Goal: Task Accomplishment & Management: Complete application form

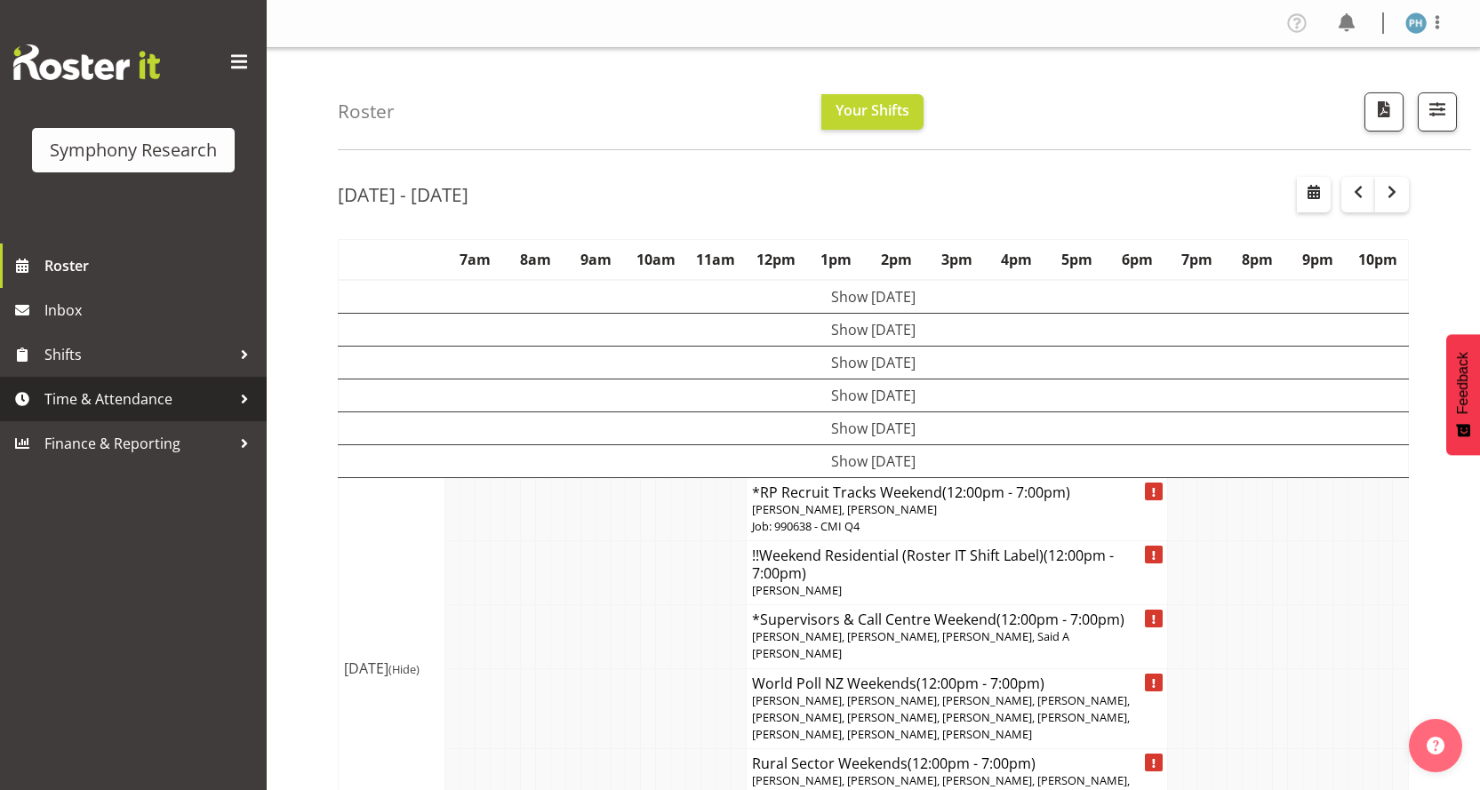
click at [246, 387] on div at bounding box center [244, 399] width 27 height 27
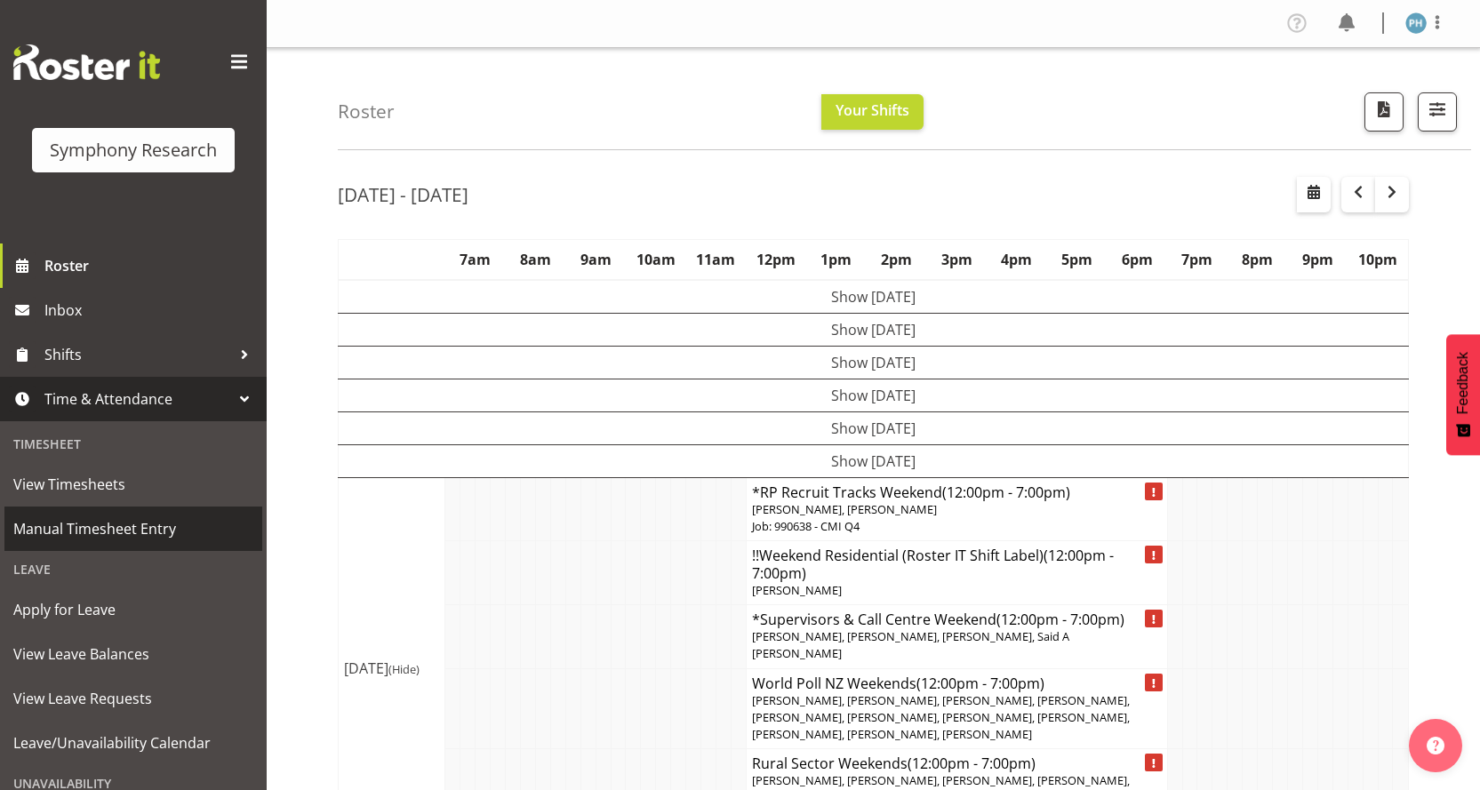
click at [148, 519] on span "Manual Timesheet Entry" at bounding box center [133, 528] width 240 height 27
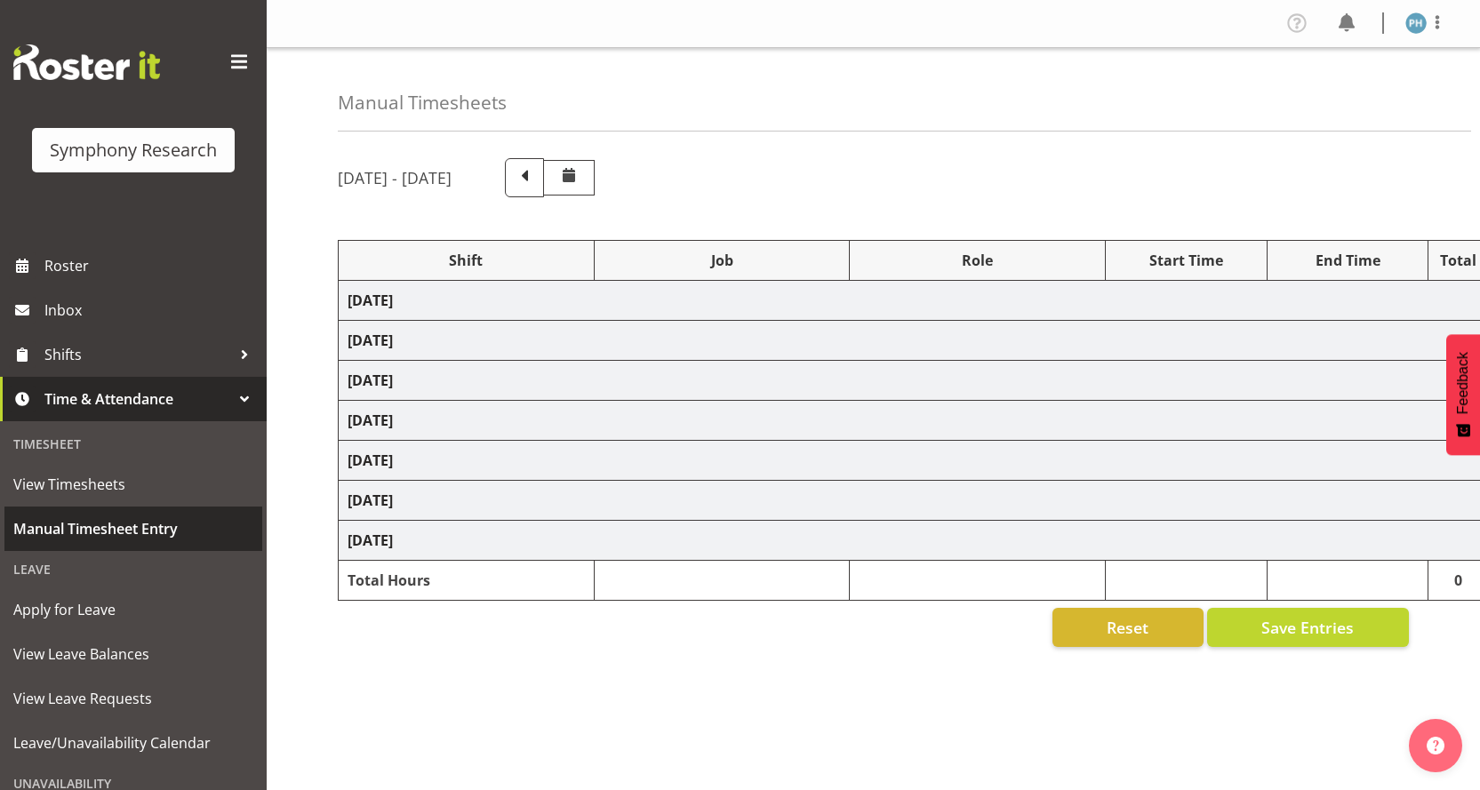
select select "2940"
select select "10242"
select select "47"
select select "41604"
select select "10527"
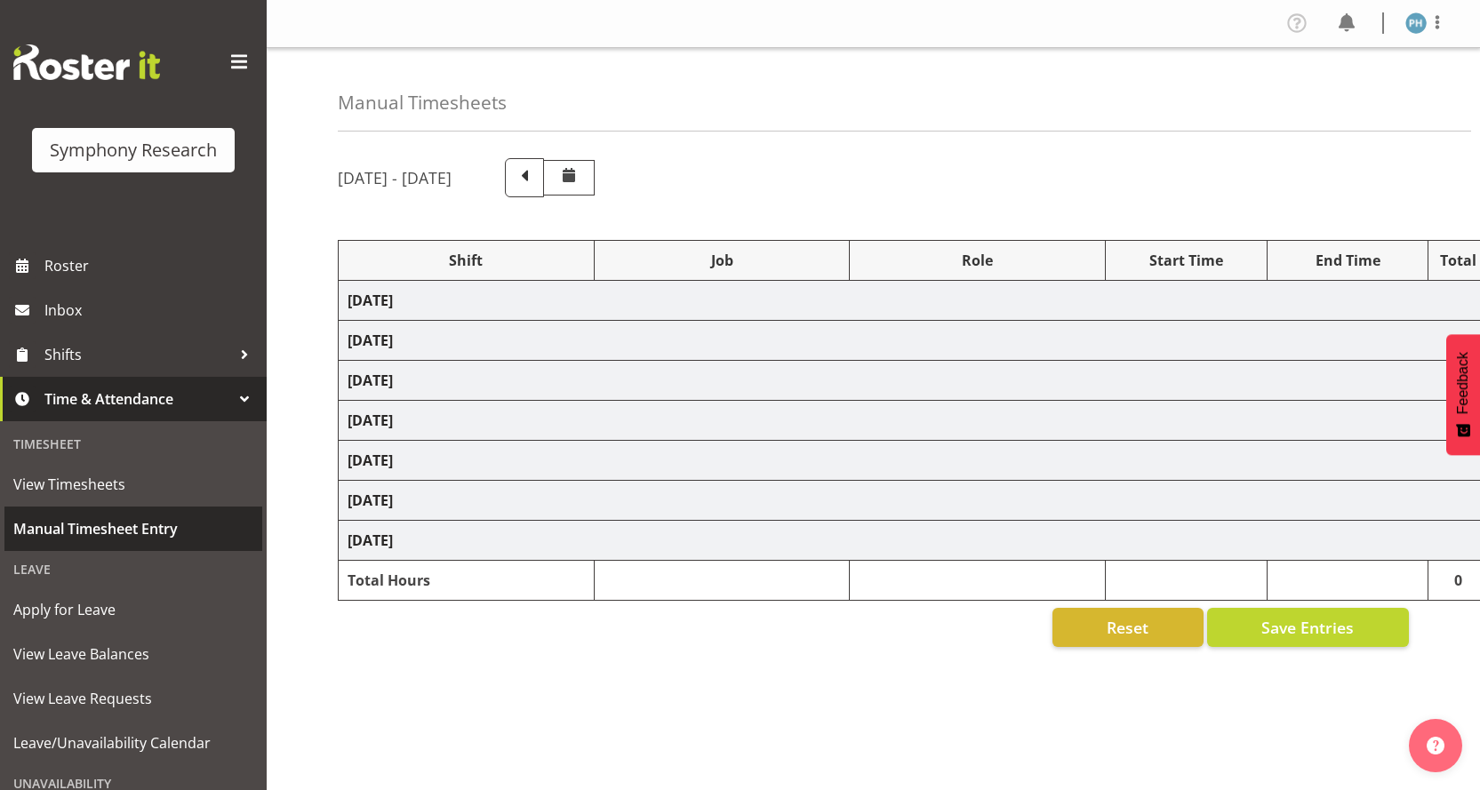
select select "47"
select select "41604"
select select "10527"
select select "47"
select select "57511"
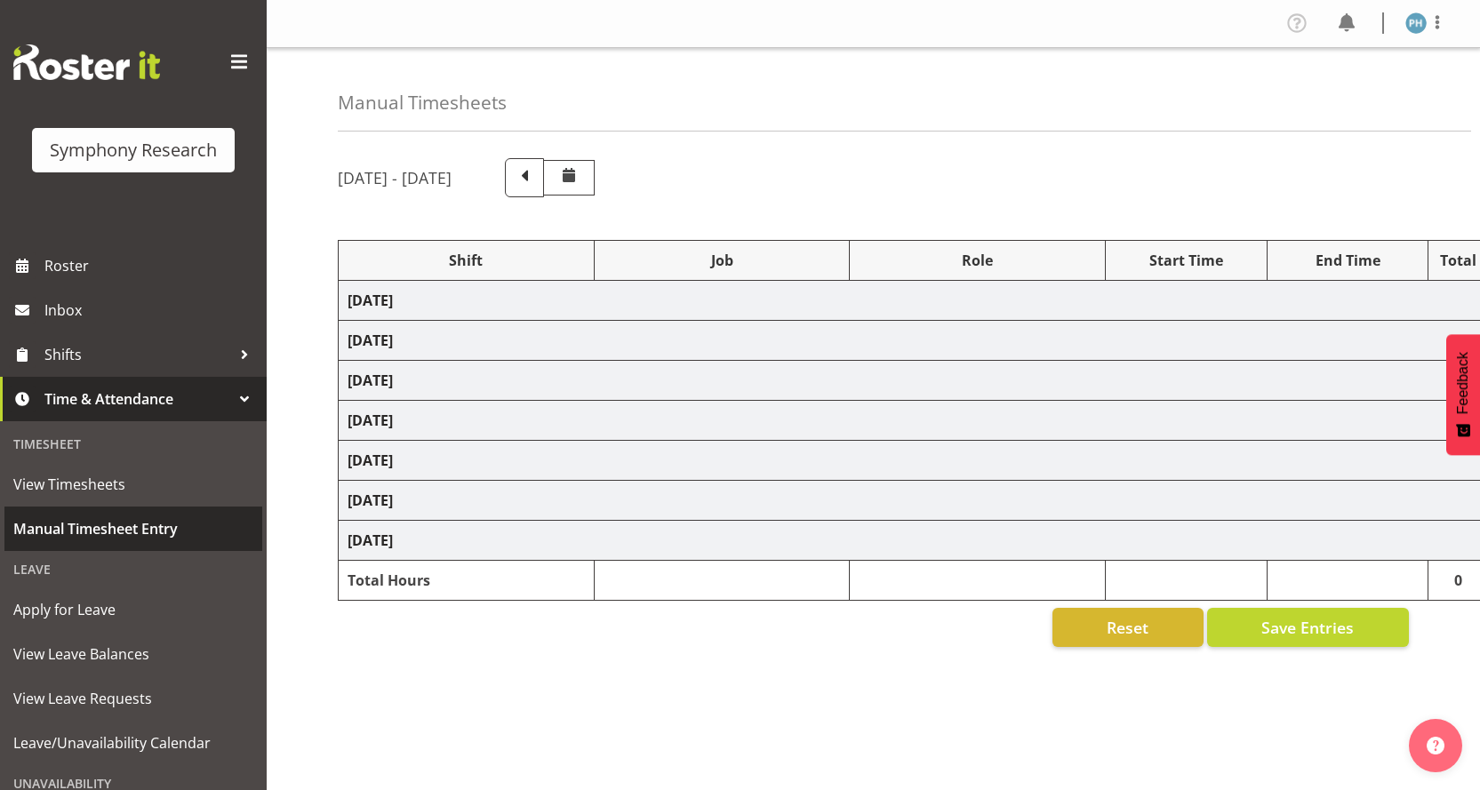
select select "10499"
select select "47"
select select "2940"
select select "10242"
select select "47"
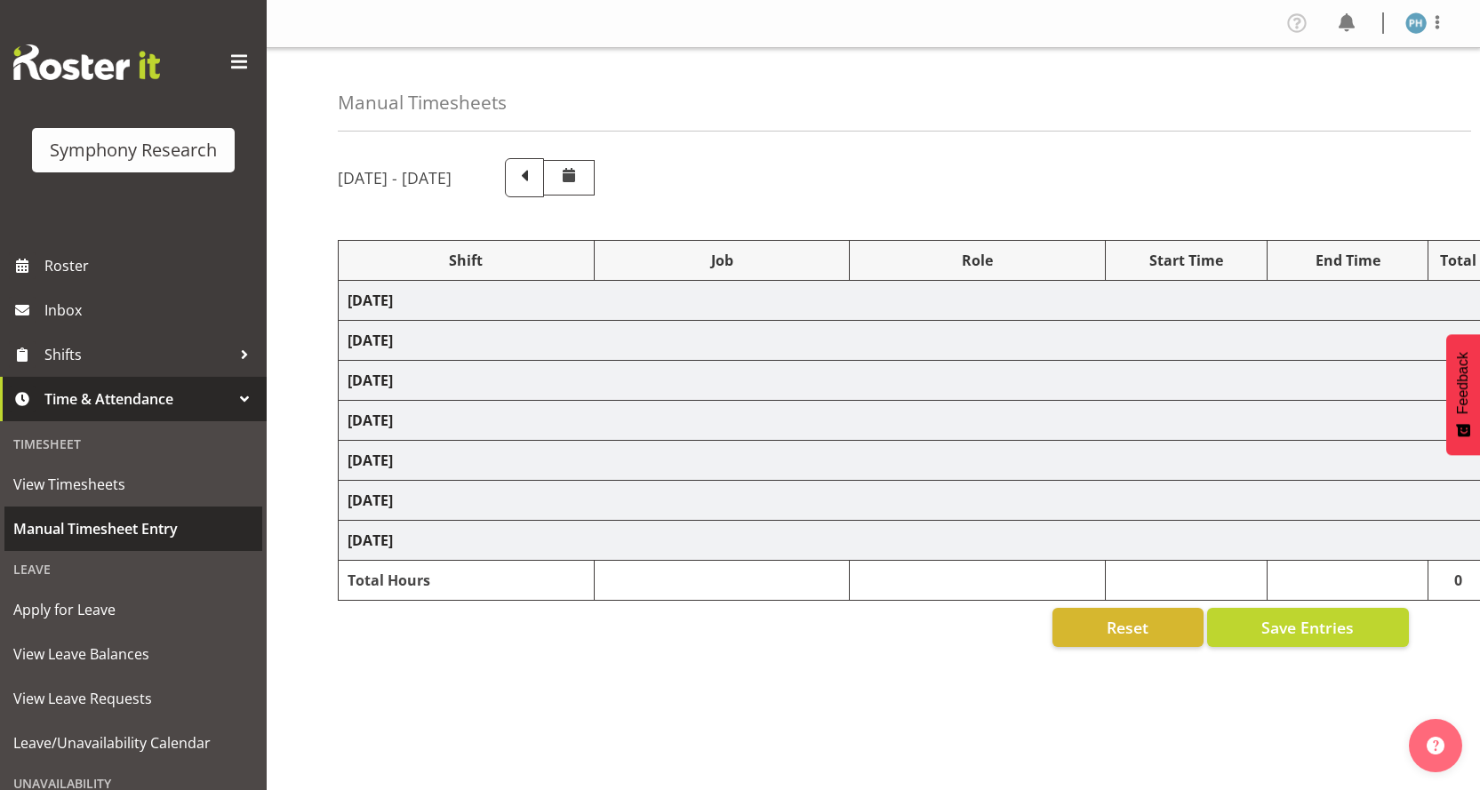
select select "41604"
select select "10527"
select select "47"
select select "57511"
select select "10499"
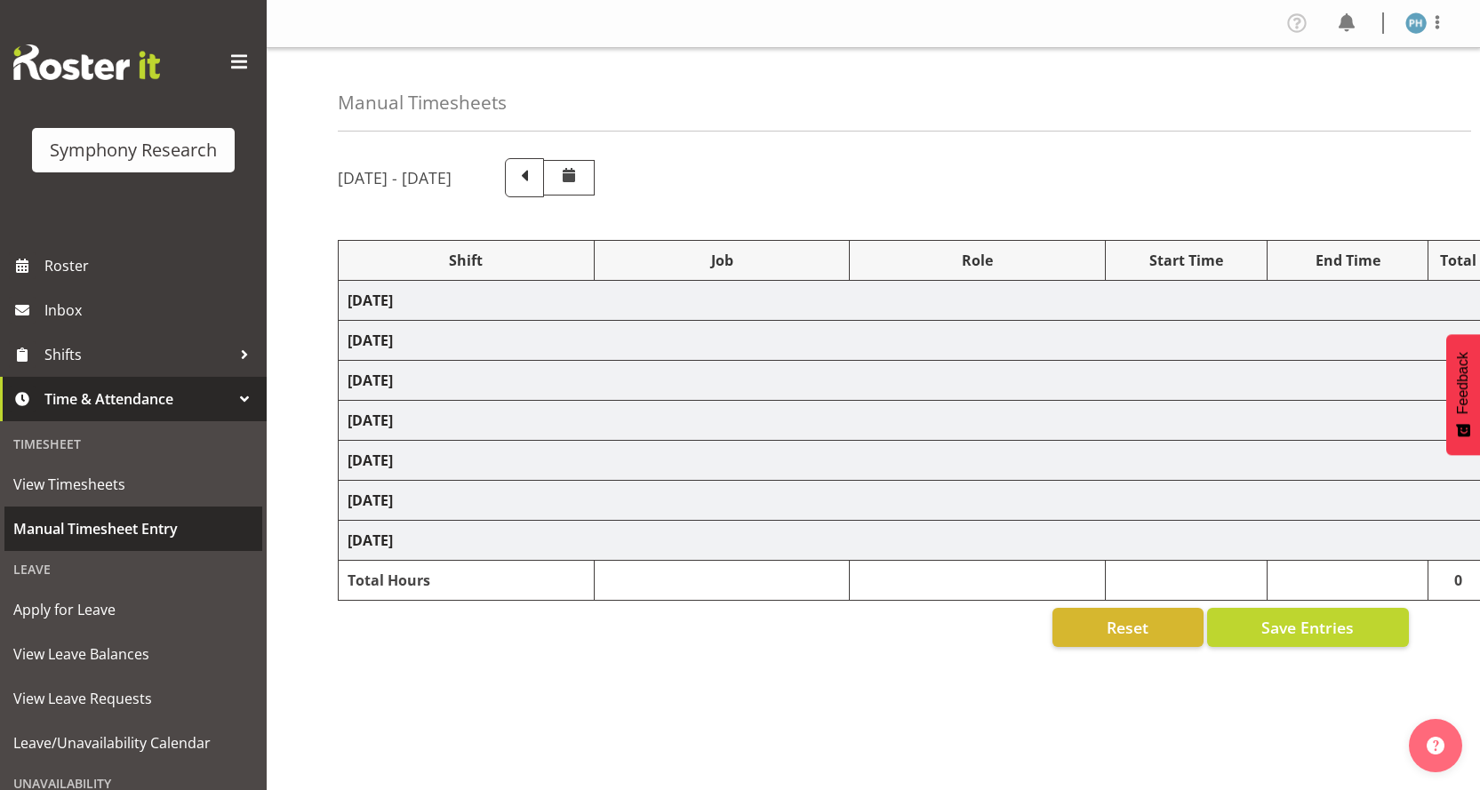
select select "47"
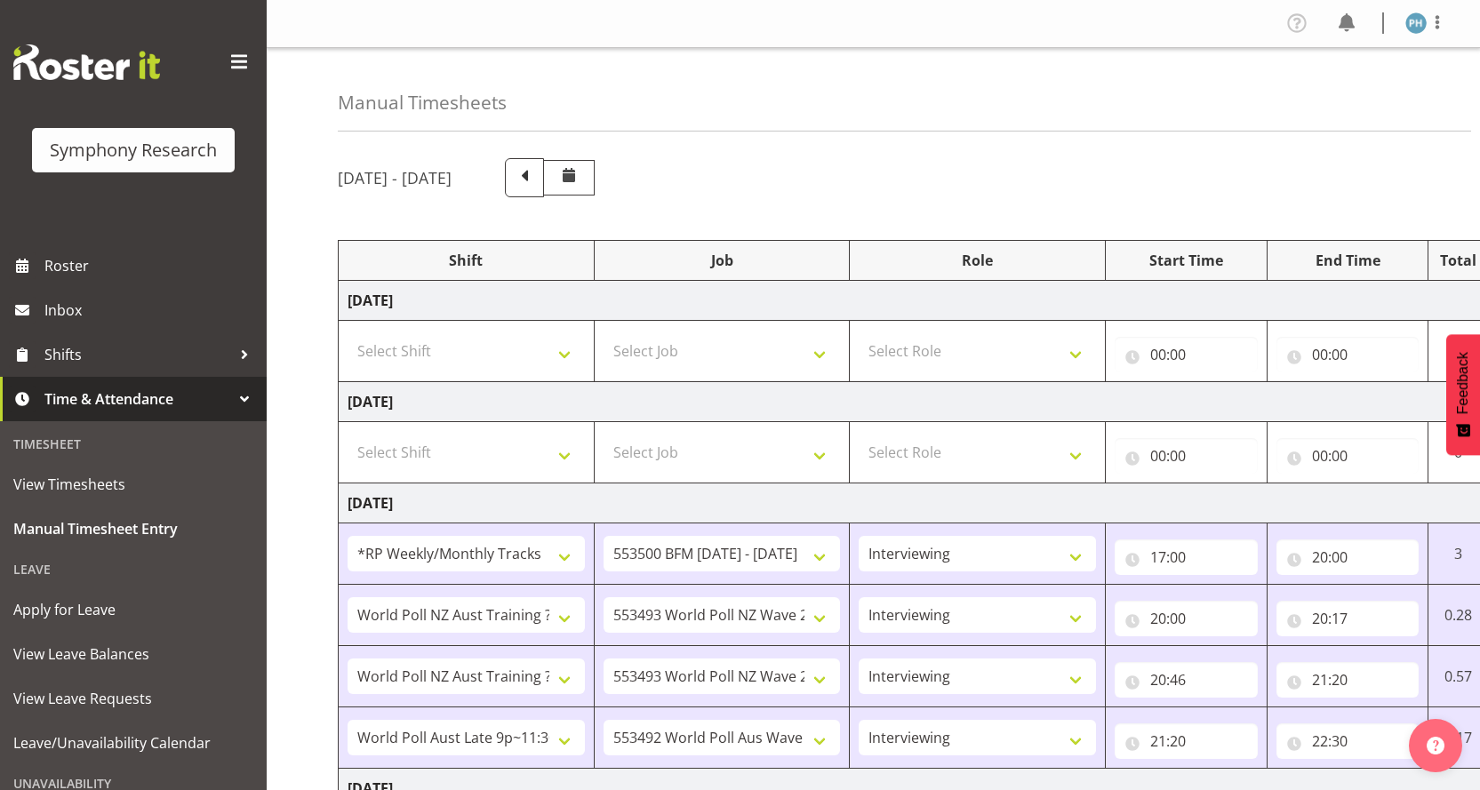
scroll to position [421, 0]
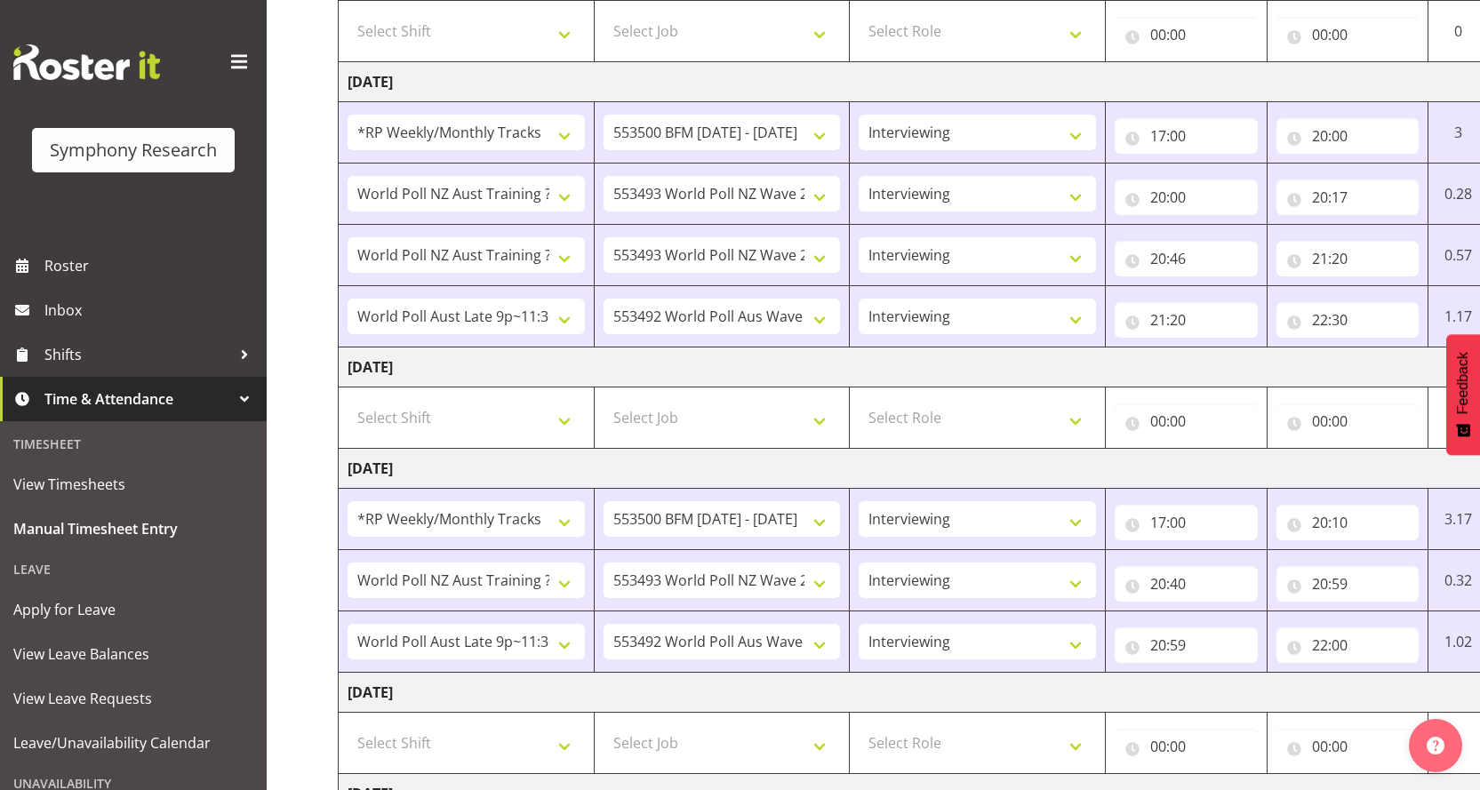
select select "11547"
select select "10499"
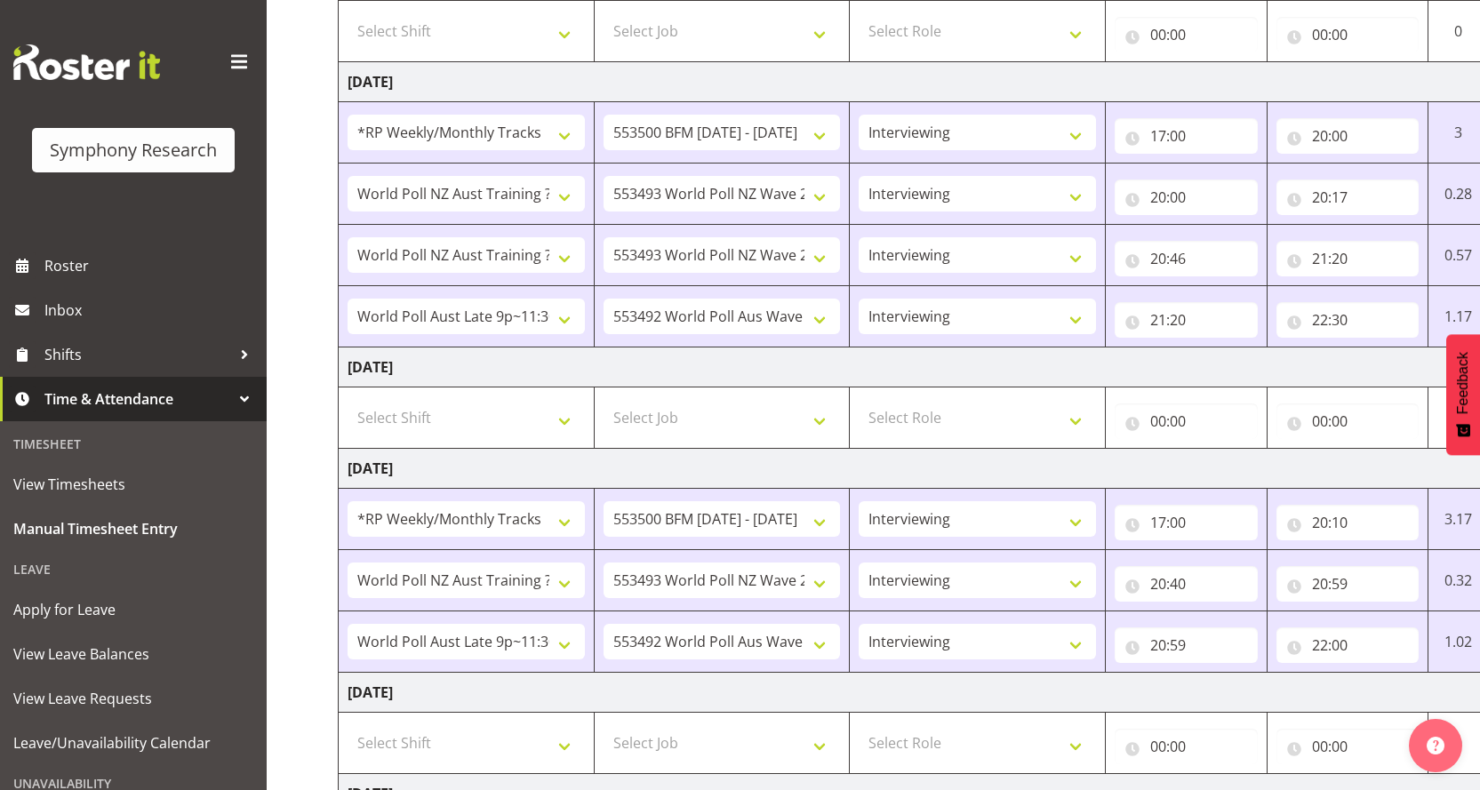
select select "47"
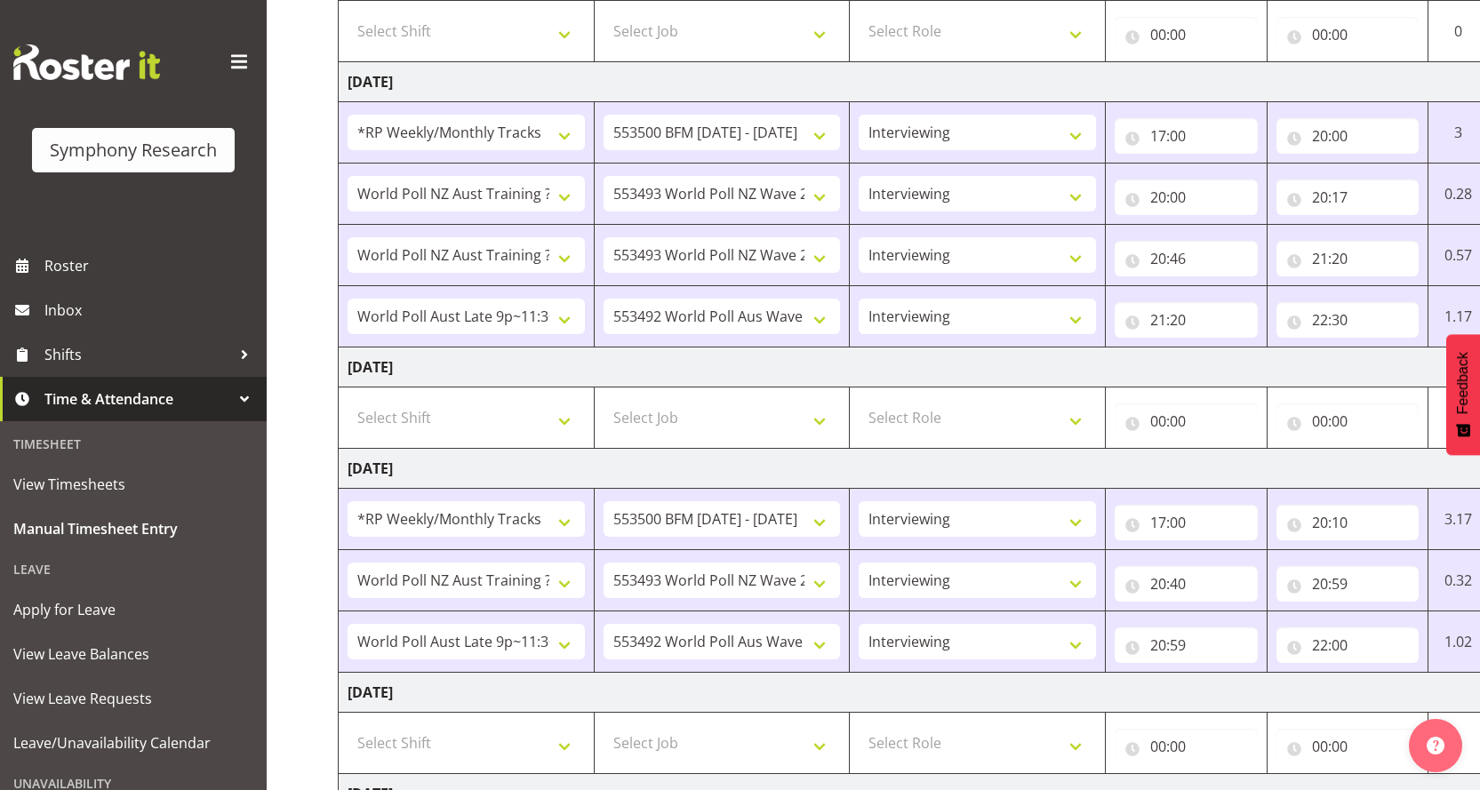
select select "14"
type input "14:00"
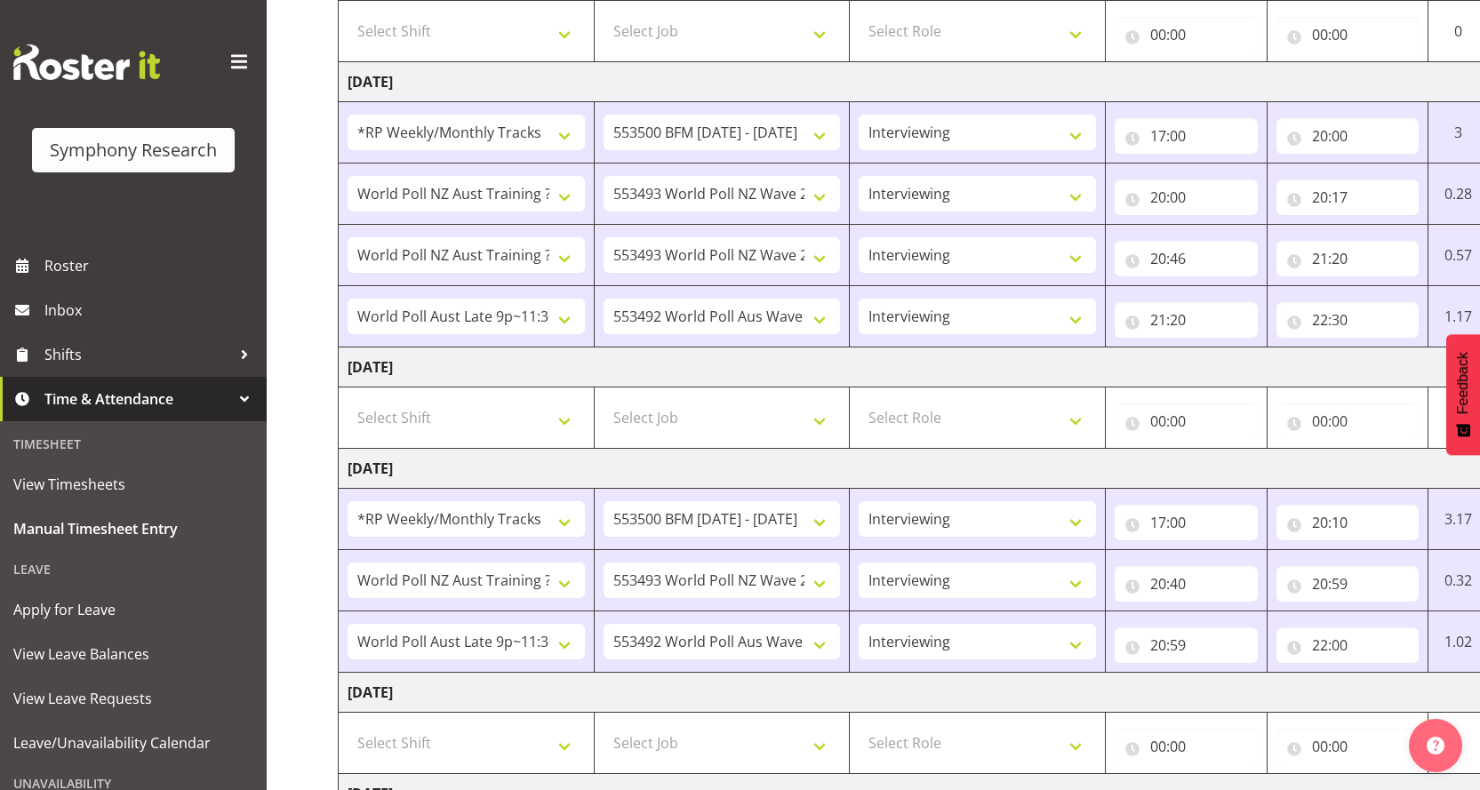
select select "30"
type input "14:30"
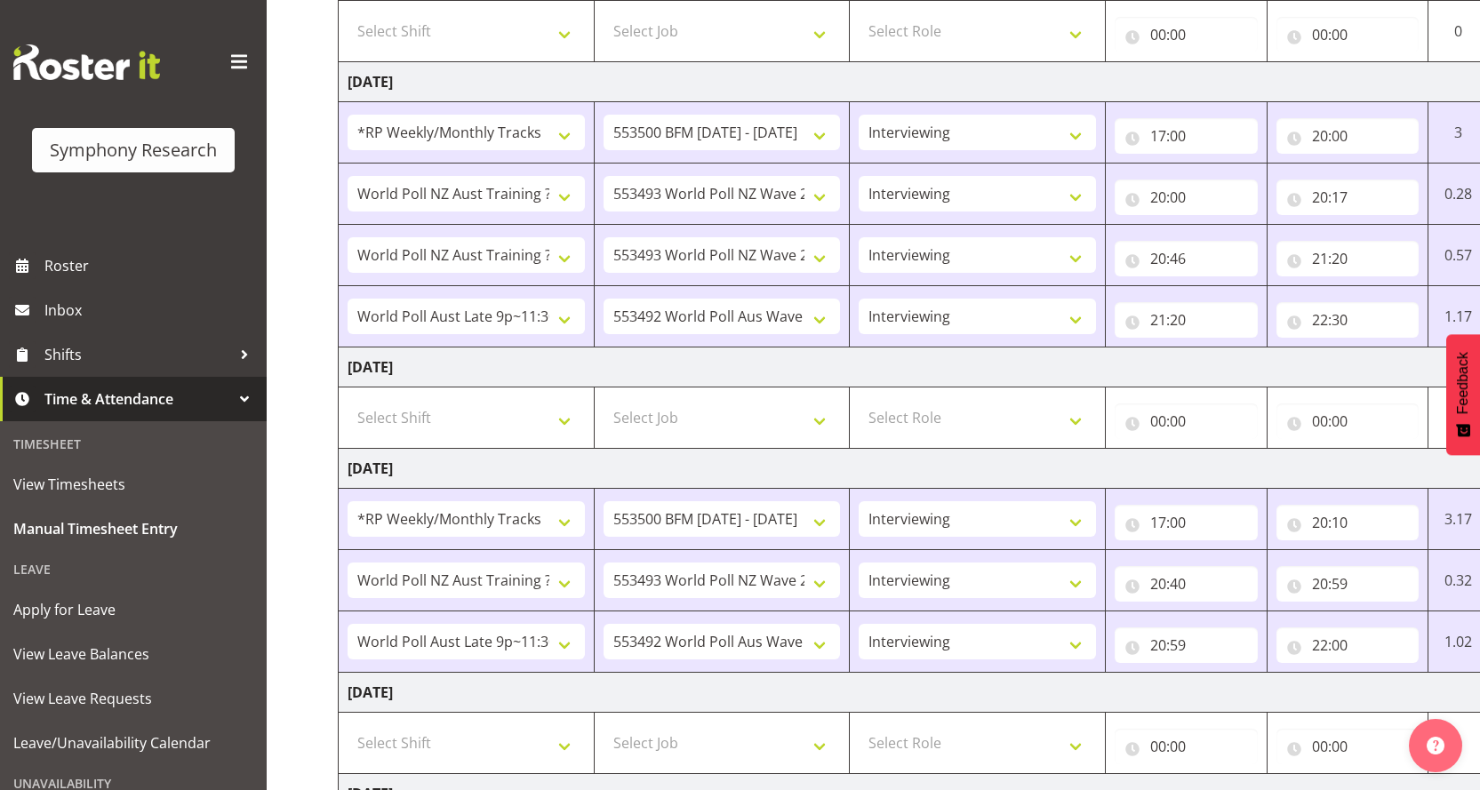
select select "19"
type input "19:00"
click at [82, 252] on span "Roster" at bounding box center [150, 265] width 213 height 27
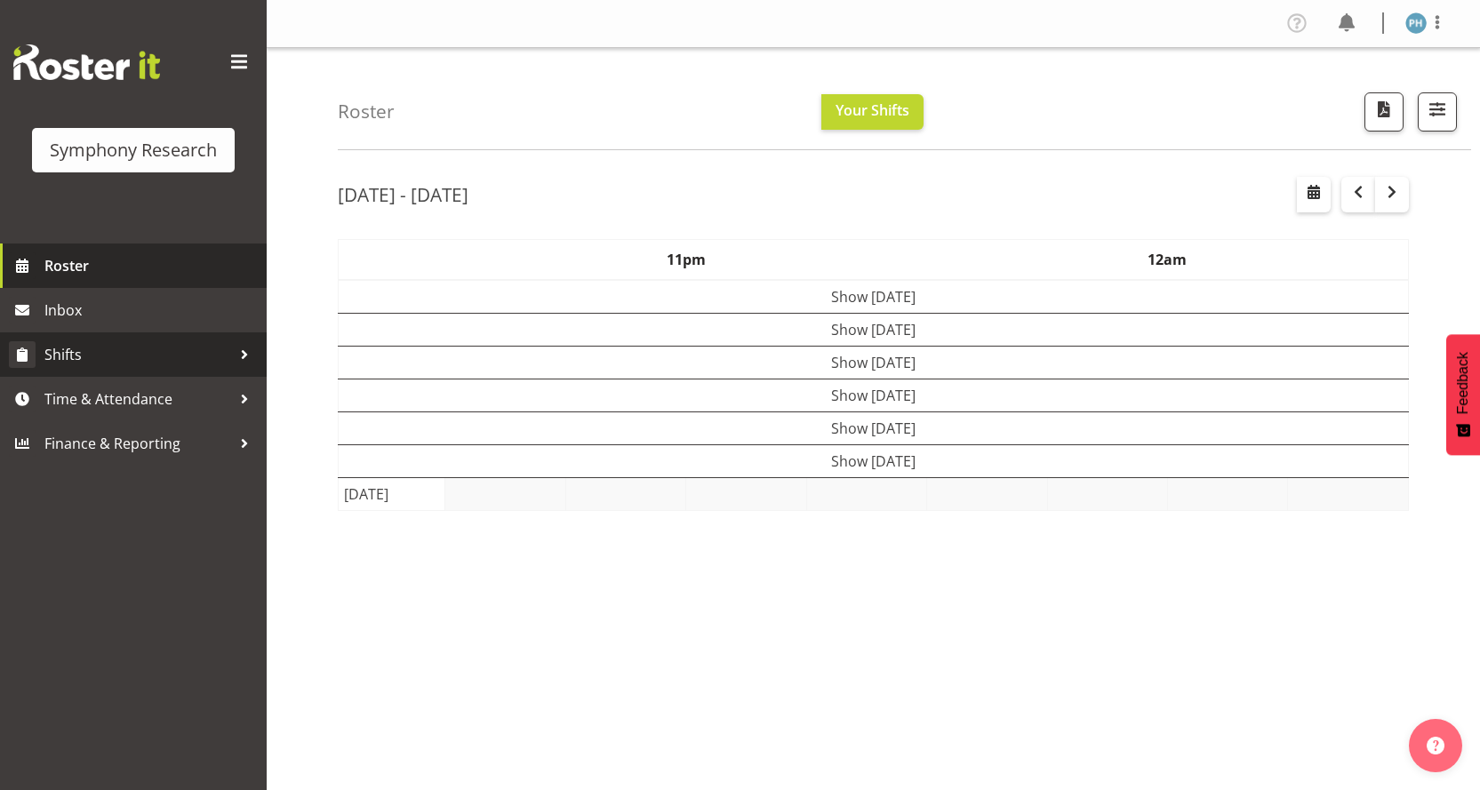
click at [92, 342] on span "Shifts" at bounding box center [137, 354] width 187 height 27
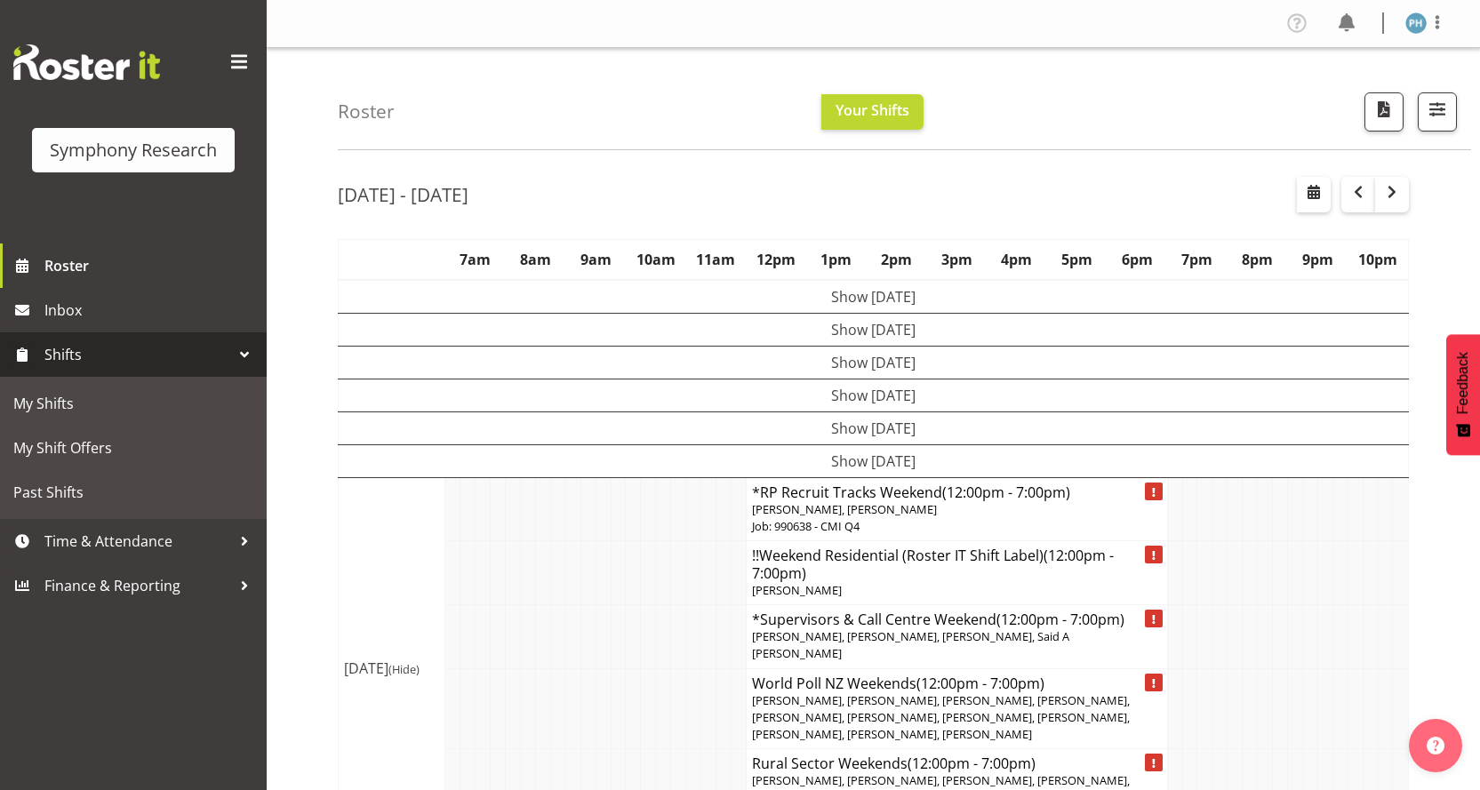
click at [249, 347] on div at bounding box center [244, 354] width 27 height 27
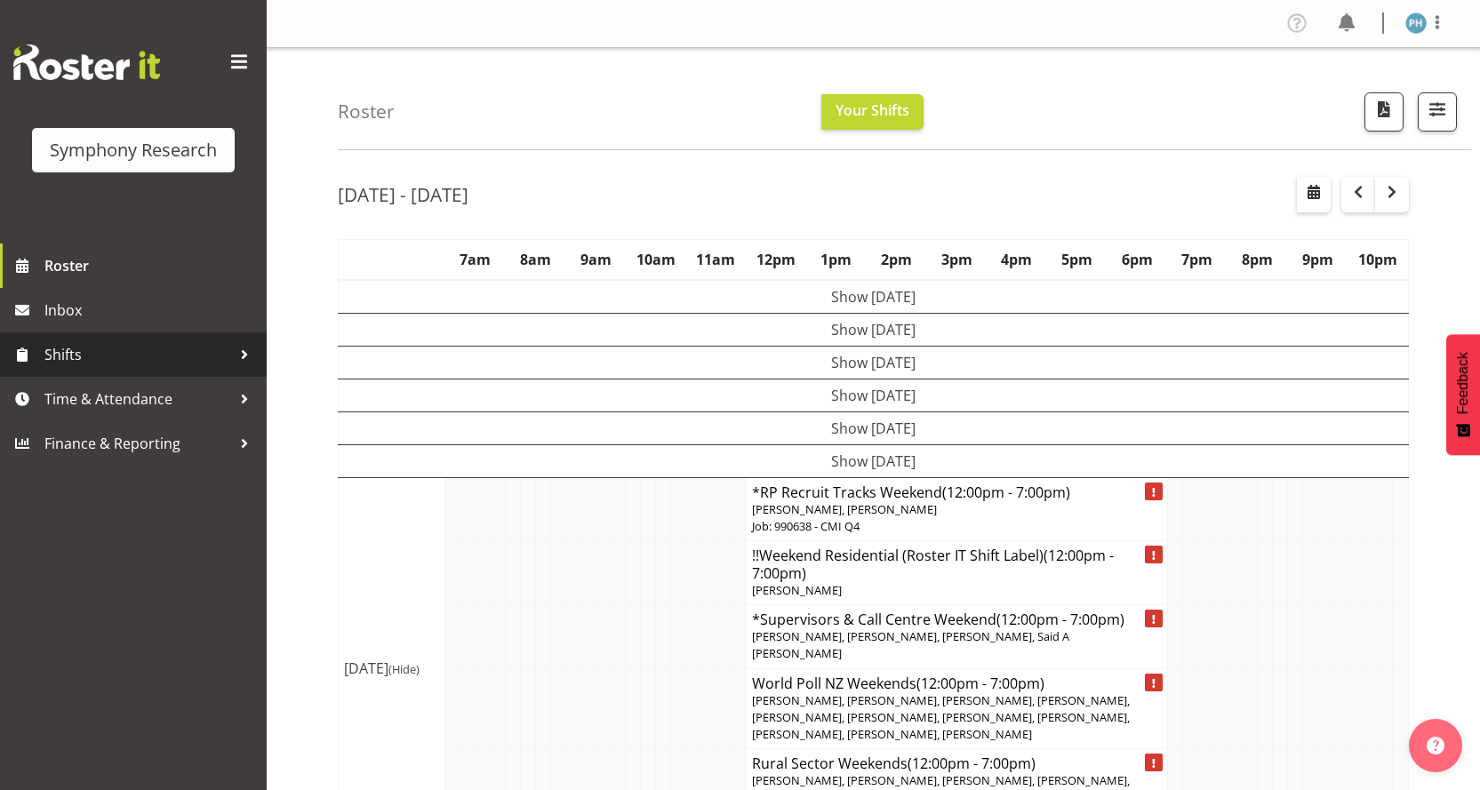
click at [247, 349] on div at bounding box center [244, 354] width 27 height 27
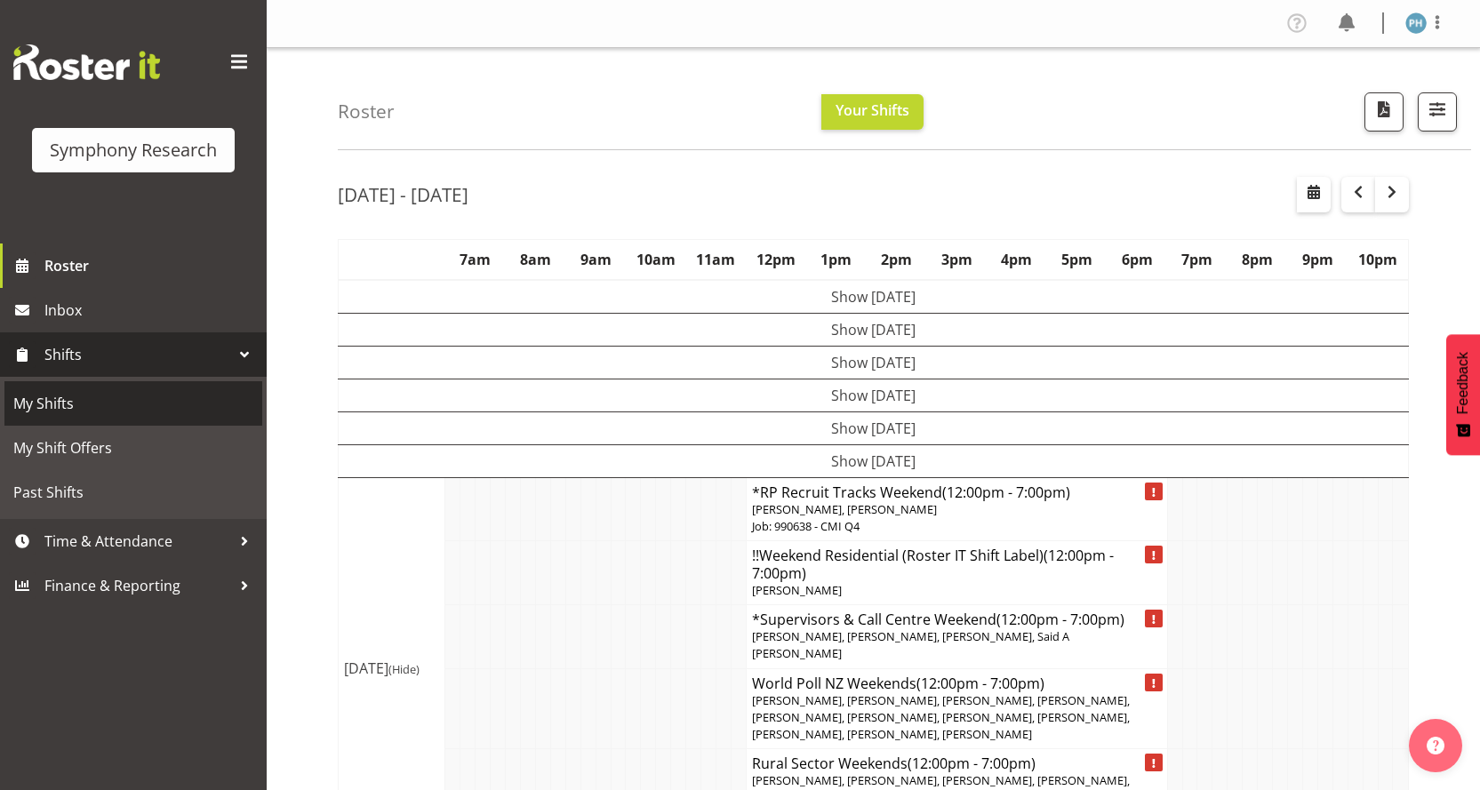
click at [133, 393] on span "My Shifts" at bounding box center [133, 403] width 240 height 27
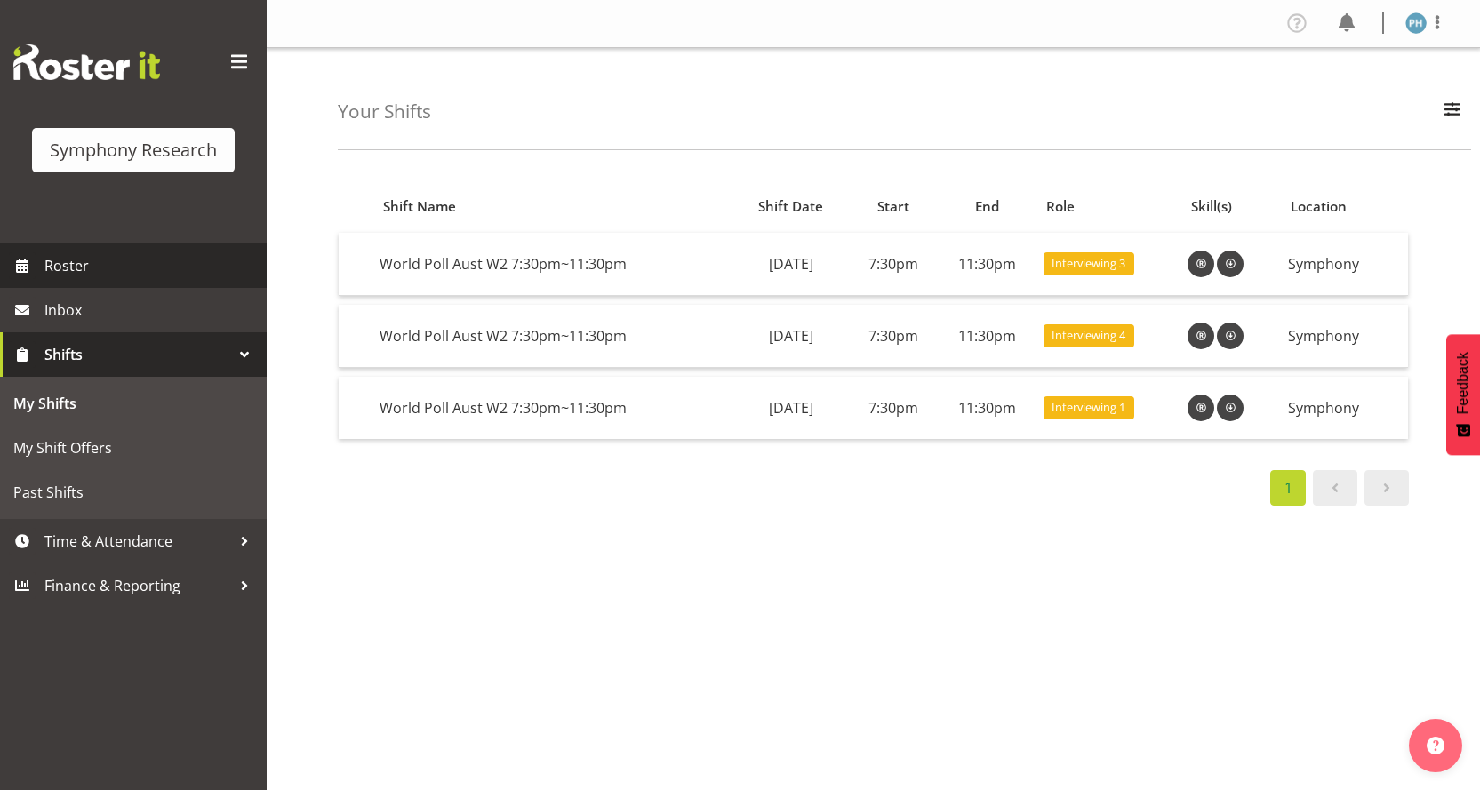
click at [75, 258] on span "Roster" at bounding box center [150, 265] width 213 height 27
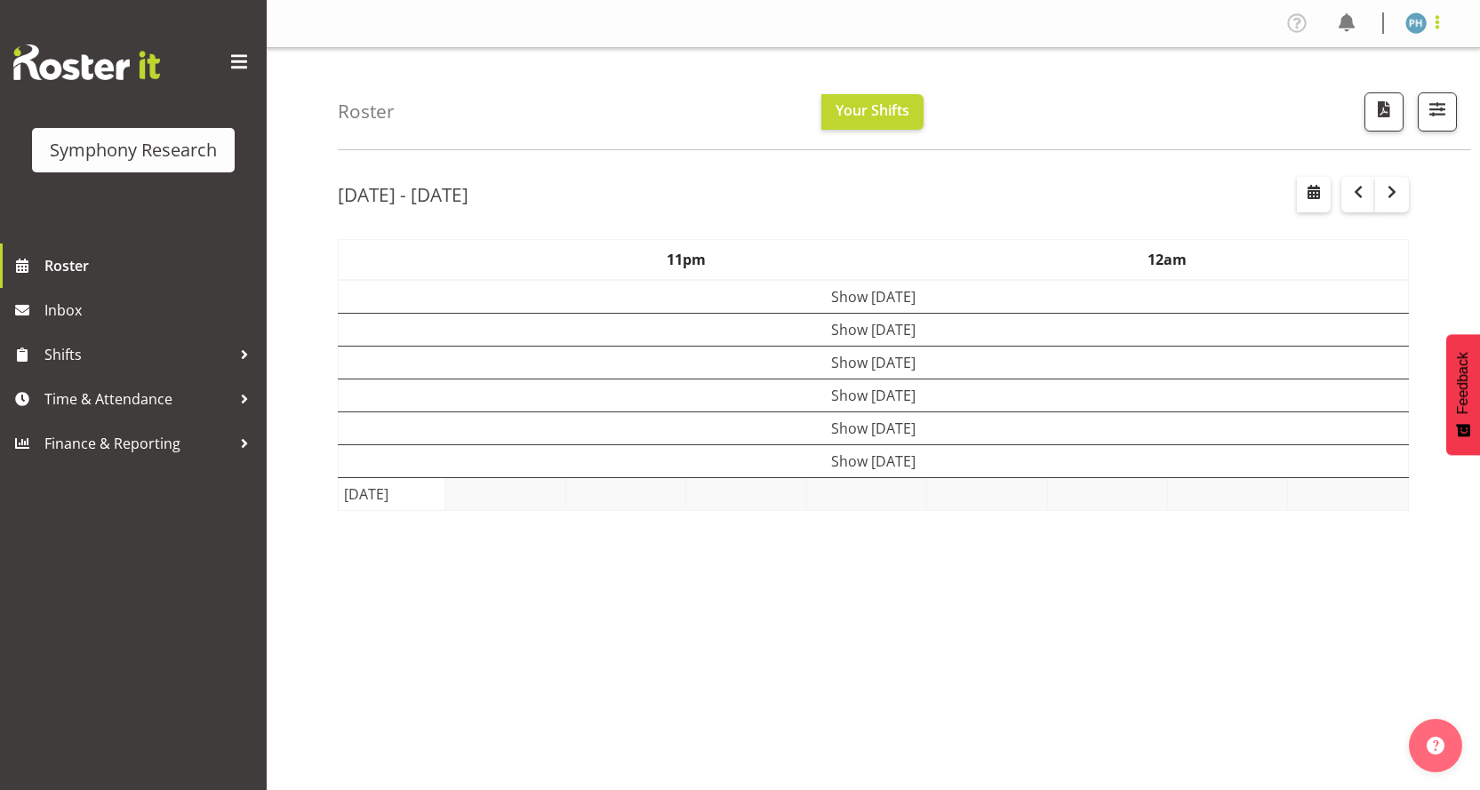
click at [1441, 13] on span at bounding box center [1436, 22] width 21 height 21
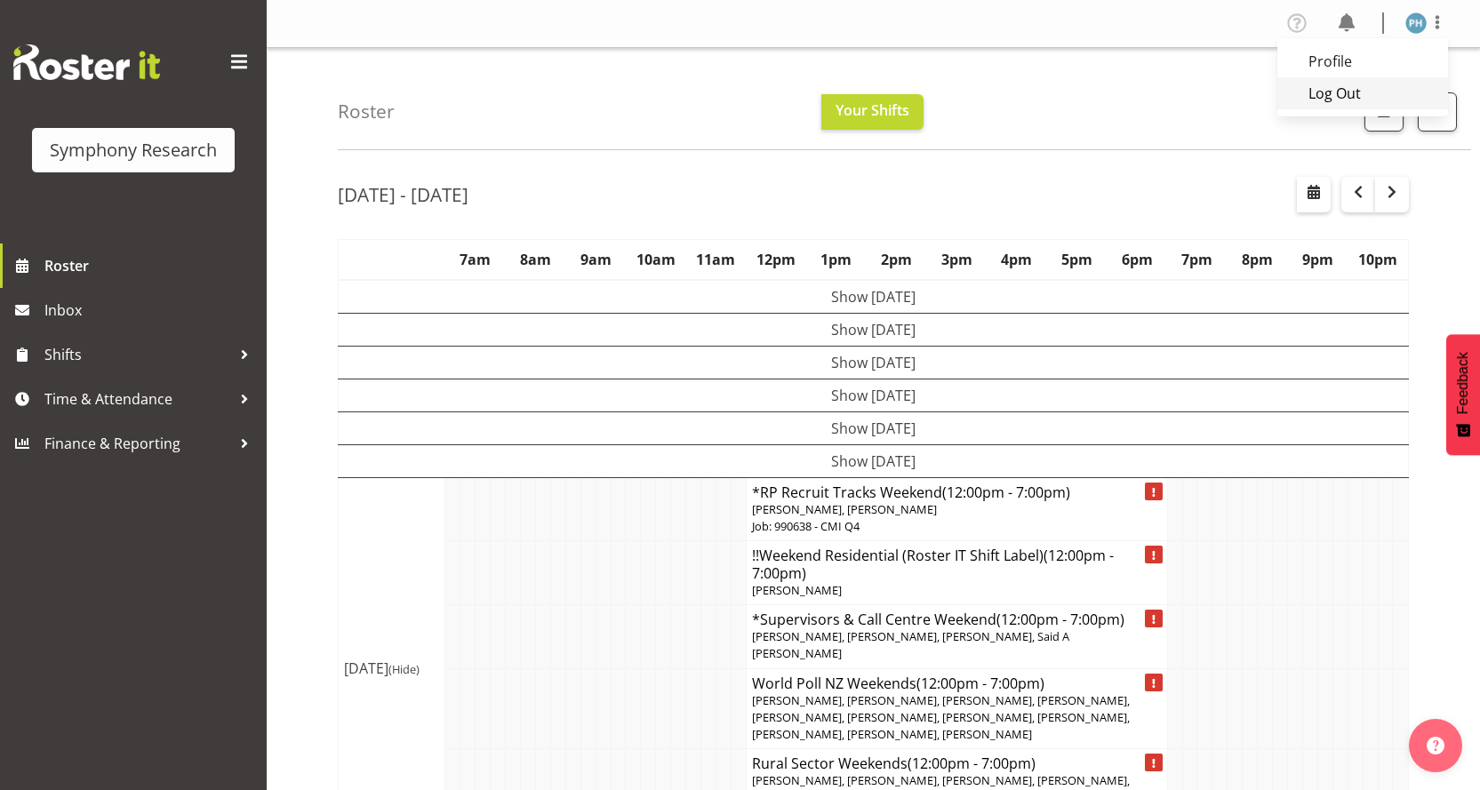
click at [1380, 77] on link "Log Out" at bounding box center [1362, 93] width 171 height 32
